Goal: Transaction & Acquisition: Purchase product/service

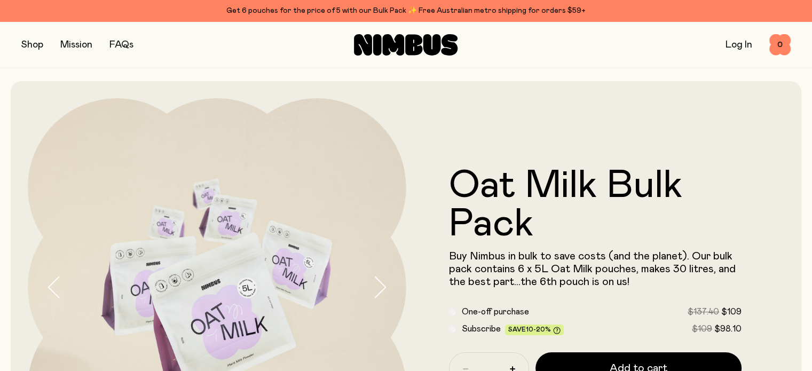
click at [38, 42] on button "button" at bounding box center [32, 44] width 22 height 15
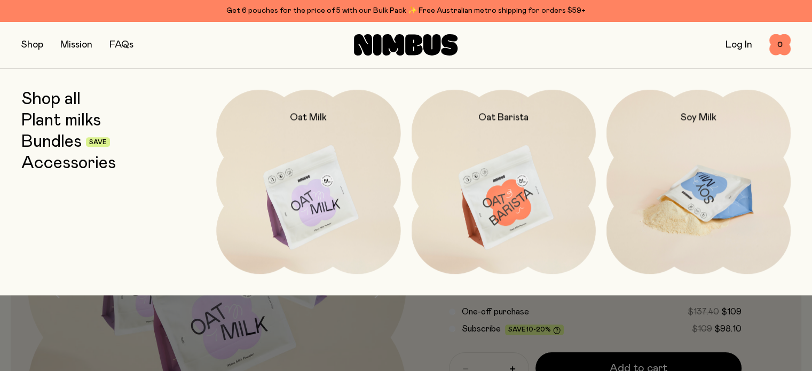
click at [710, 151] on img at bounding box center [698, 198] width 184 height 217
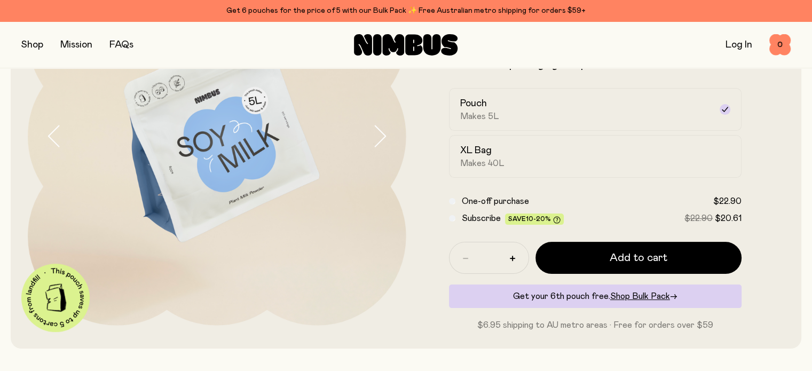
scroll to position [159, 0]
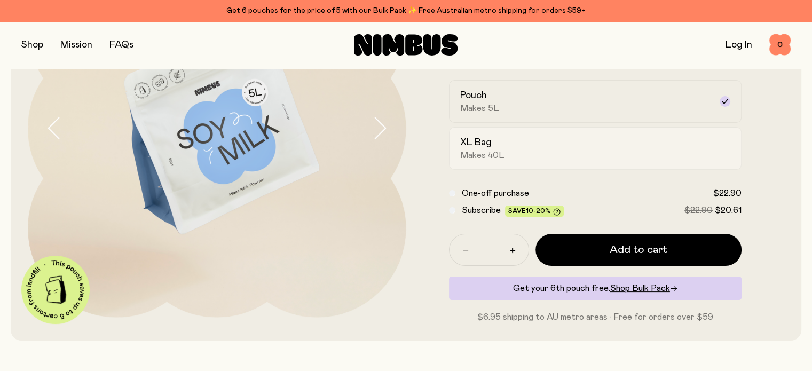
click at [486, 160] on span "Makes 40L" at bounding box center [482, 155] width 44 height 11
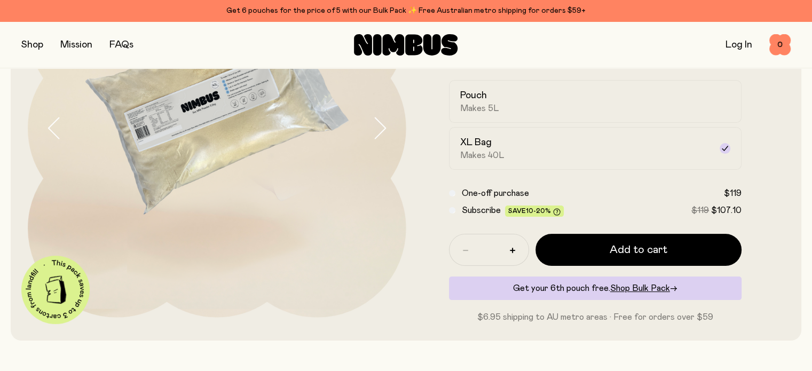
click at [323, 10] on div "Get 6 pouches for the price of 5 with our Bulk Pack ✨ Free Australian metro shi…" at bounding box center [405, 10] width 769 height 13
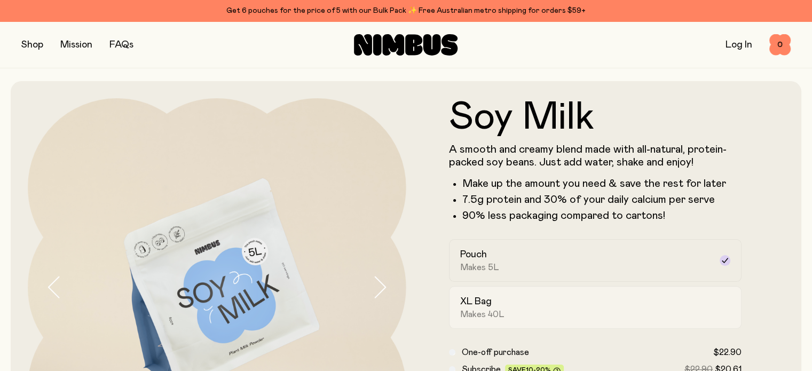
click at [537, 307] on div "XL Bag Makes 40L" at bounding box center [585, 307] width 251 height 25
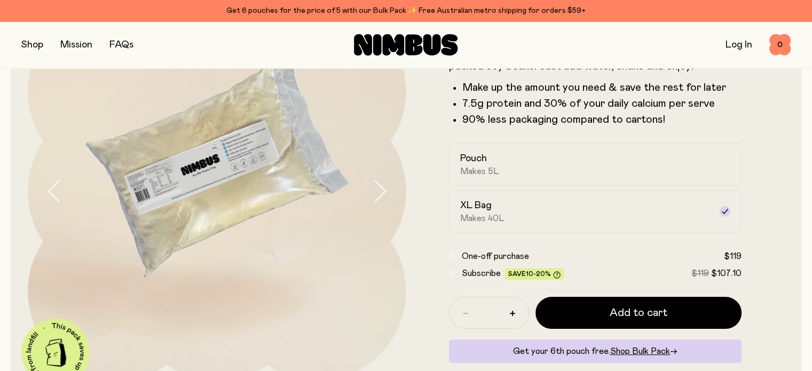
scroll to position [104, 0]
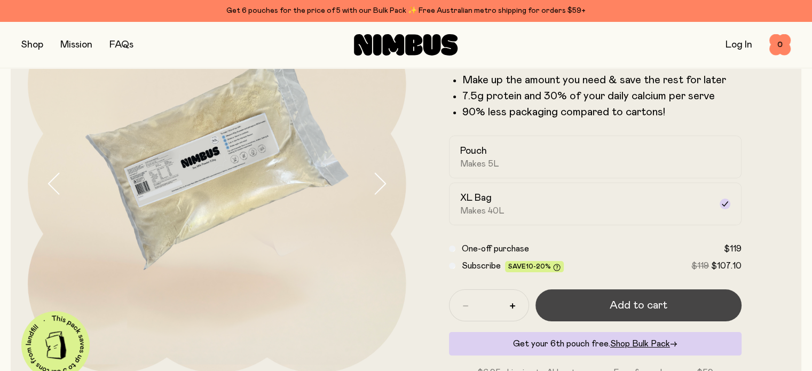
click at [642, 300] on button "Add to cart" at bounding box center [638, 305] width 207 height 32
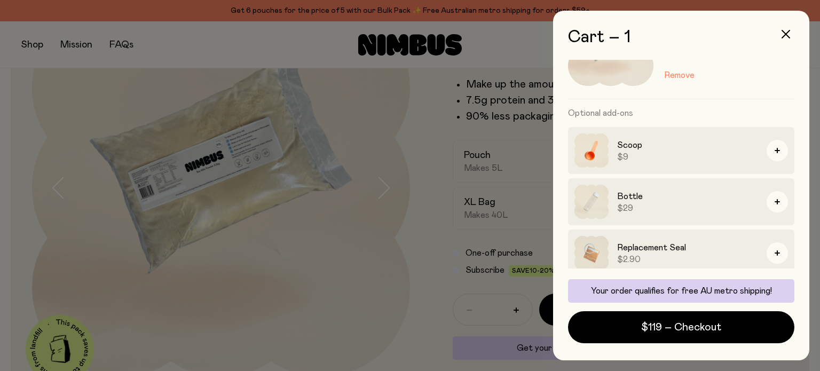
scroll to position [80, 0]
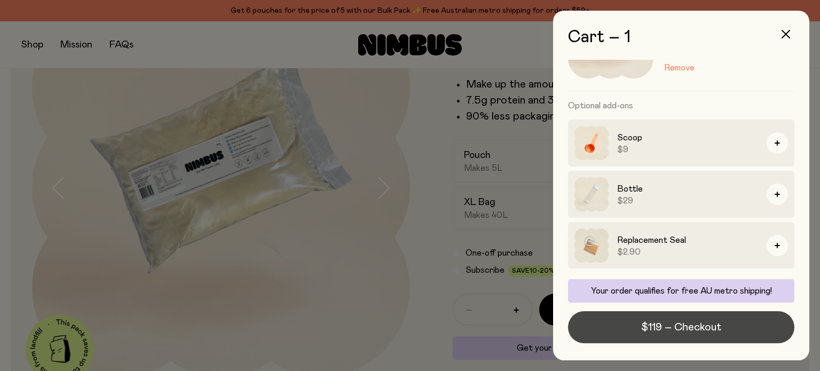
click at [687, 332] on span "$119 – Checkout" at bounding box center [681, 327] width 80 height 15
